Goal: Information Seeking & Learning: Find specific fact

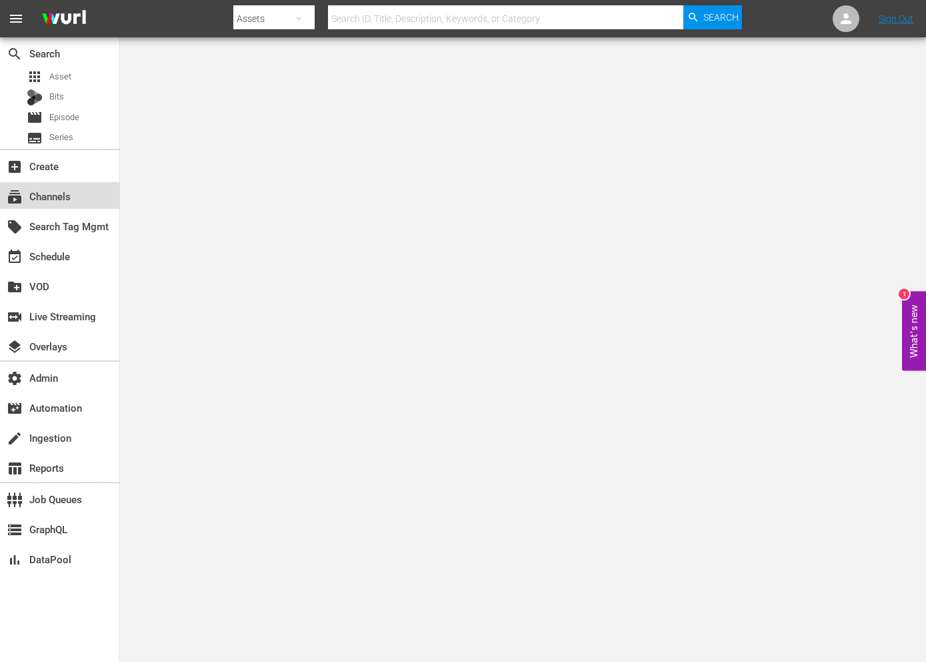
click at [41, 192] on div "subscriptions Channels" at bounding box center [37, 194] width 75 height 12
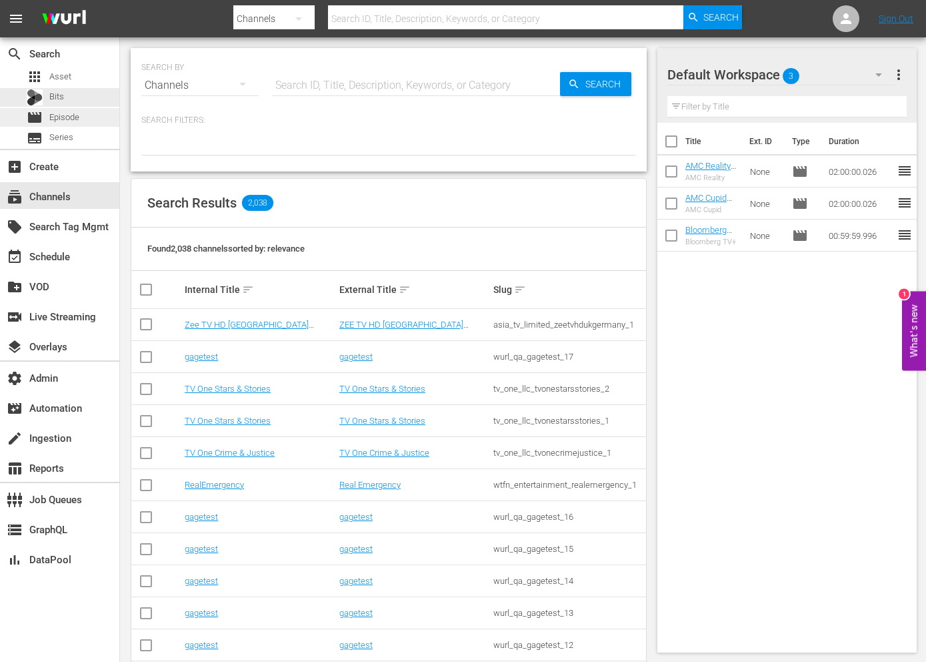
click at [88, 120] on div "movie Episode" at bounding box center [59, 117] width 119 height 19
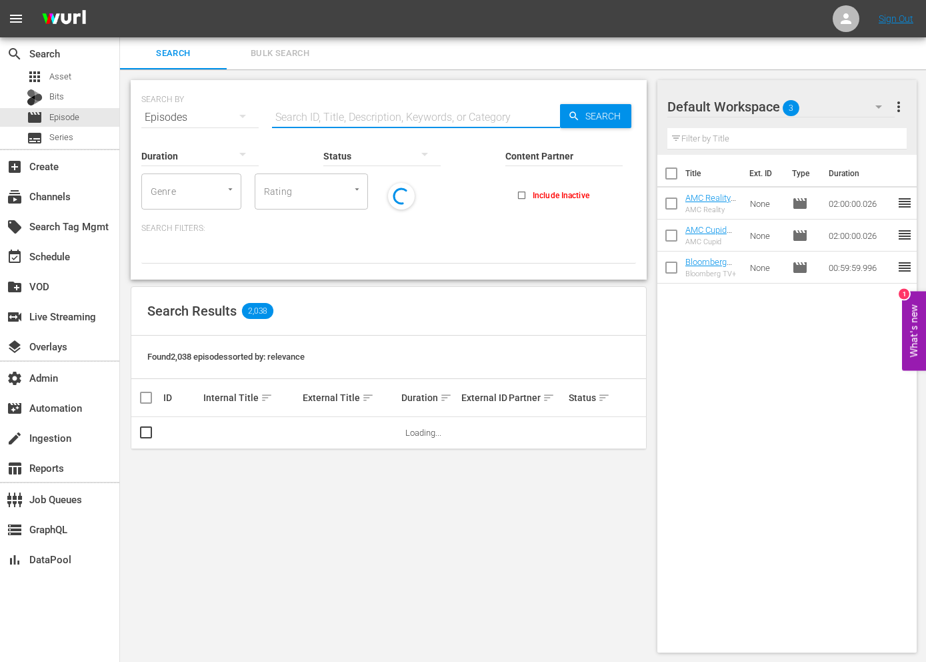
click at [347, 120] on input "text" at bounding box center [416, 117] width 288 height 32
paste input "Evolution"
type input "Evolution"
click at [569, 151] on input "Content Partner" at bounding box center [563, 157] width 117 height 48
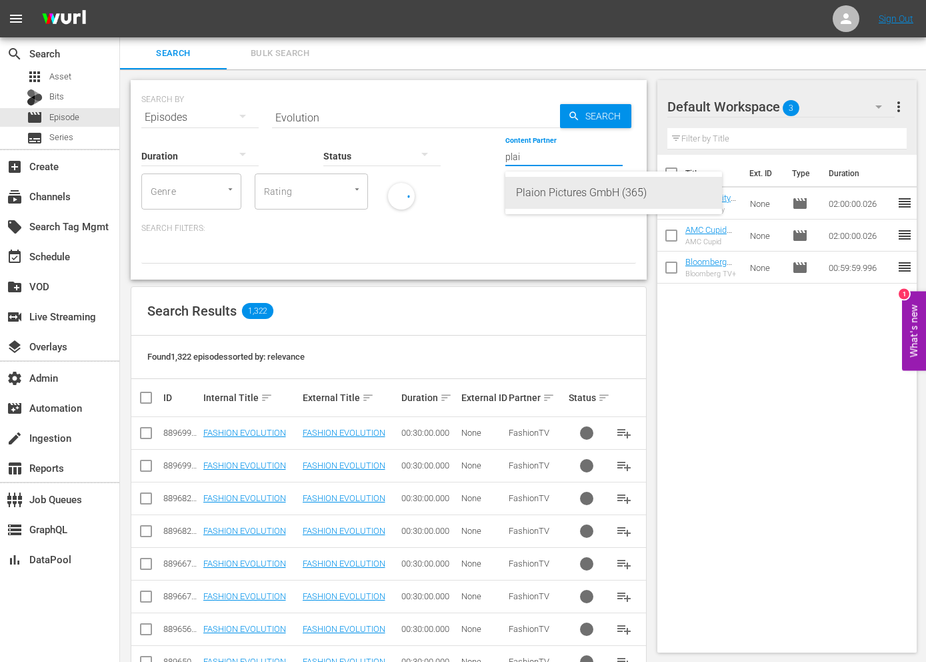
click at [580, 200] on div "Plaion Pictures GmbH (365)" at bounding box center [613, 193] width 195 height 32
type input "Plaion Pictures GmbH (365)"
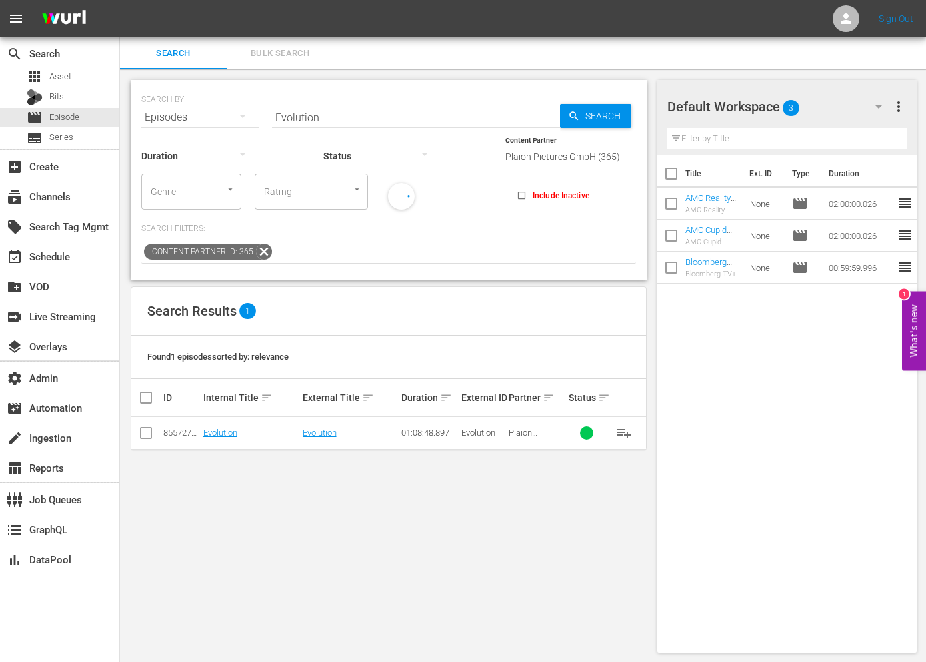
click at [422, 117] on input "Evolution" at bounding box center [416, 117] width 288 height 32
click at [423, 117] on input "Evolution" at bounding box center [416, 117] width 288 height 32
click at [350, 114] on input "Evolution" at bounding box center [416, 117] width 288 height 32
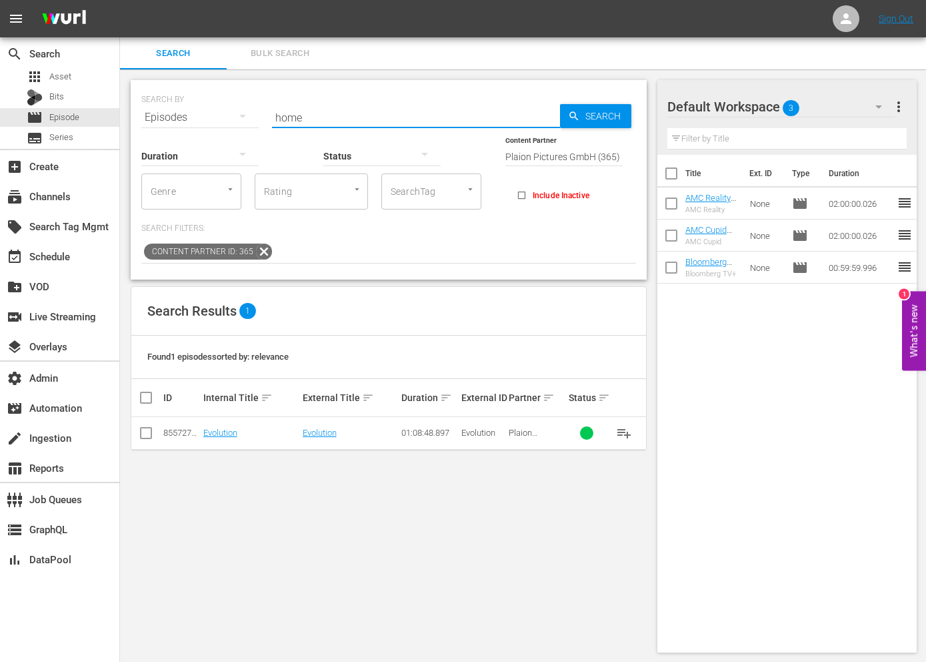
type input "home"
